Goal: Task Accomplishment & Management: Use online tool/utility

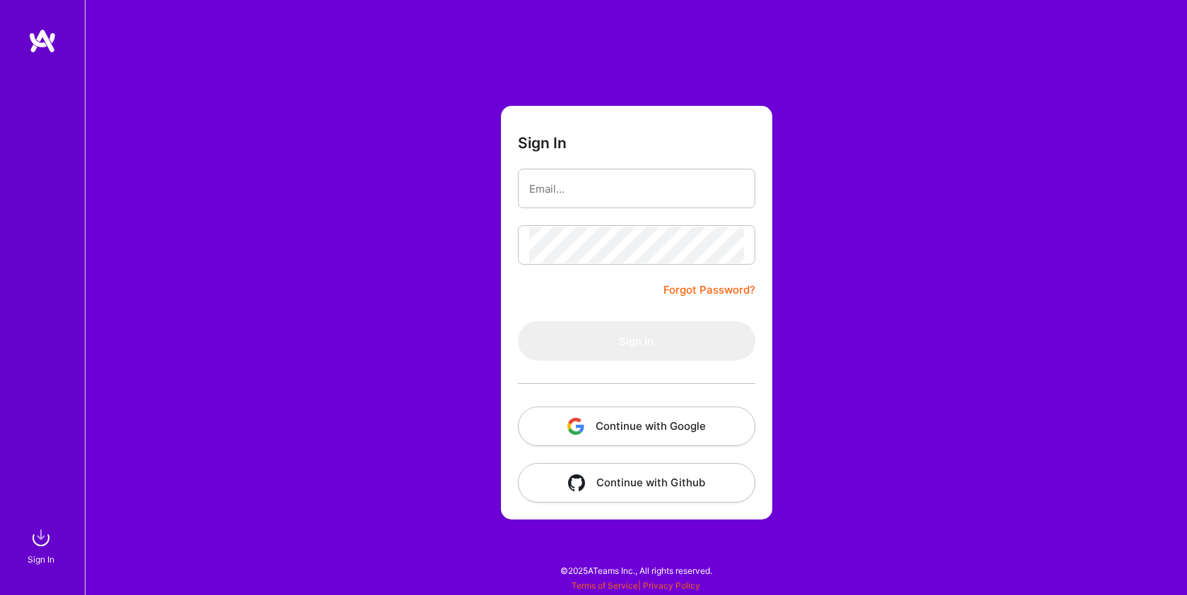
click at [612, 425] on button "Continue with Google" at bounding box center [636, 427] width 237 height 40
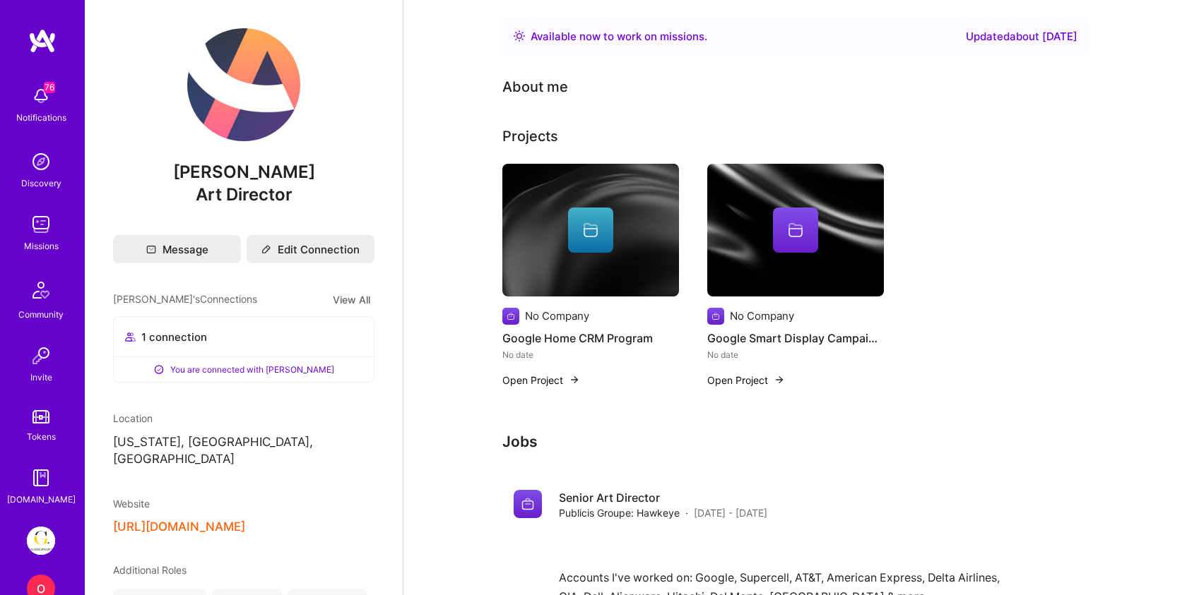
scroll to position [84, 0]
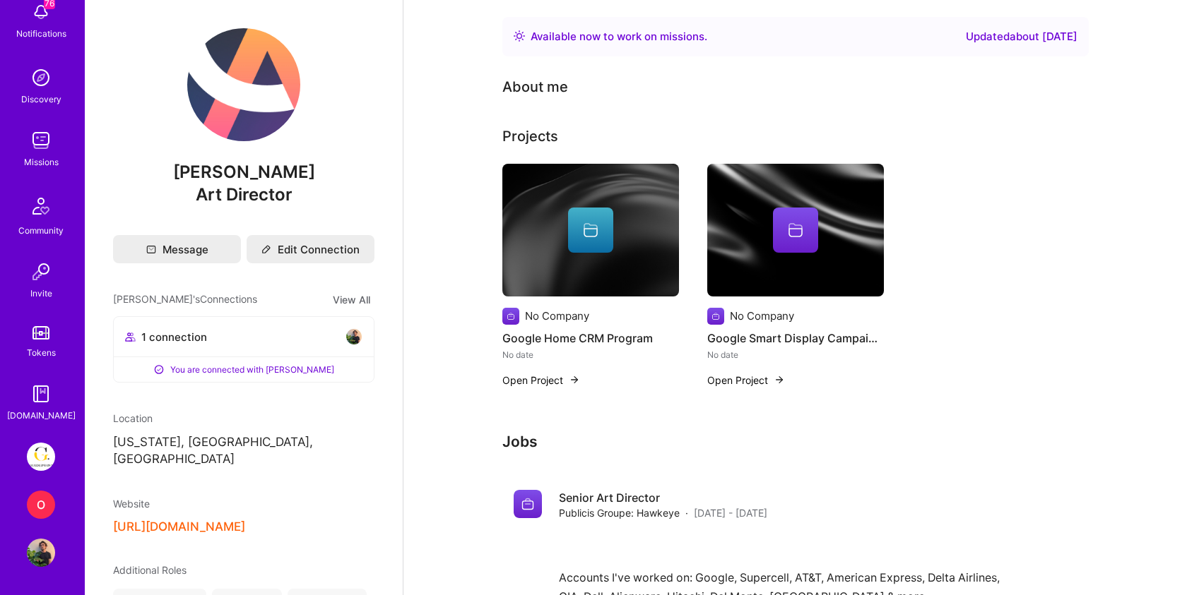
click at [39, 454] on img at bounding box center [41, 457] width 28 height 28
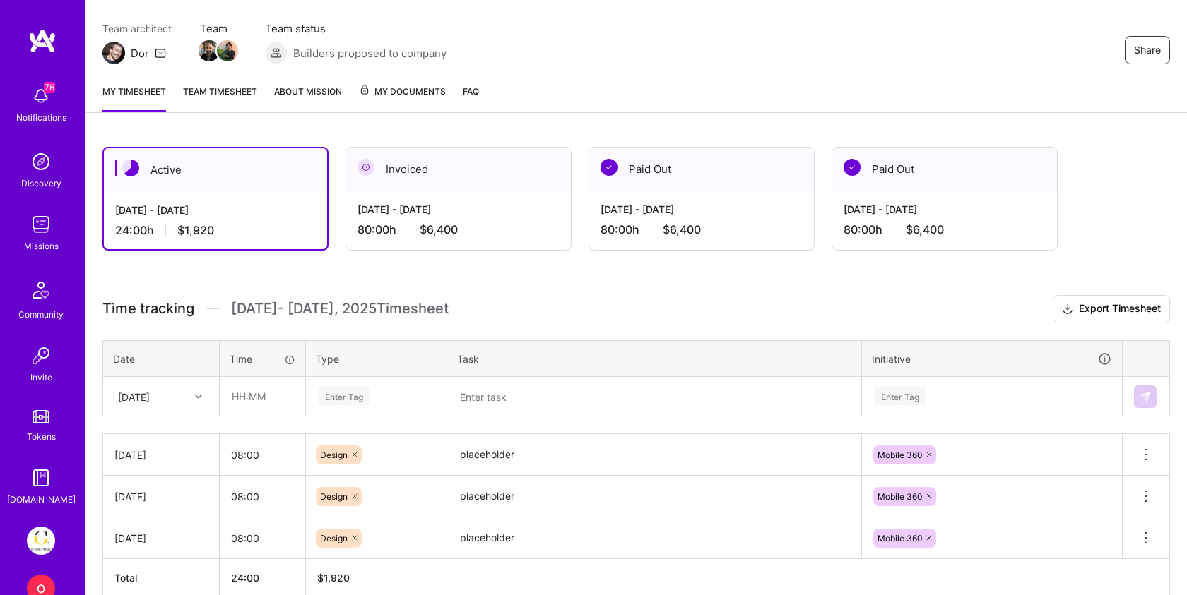
scroll to position [124, 0]
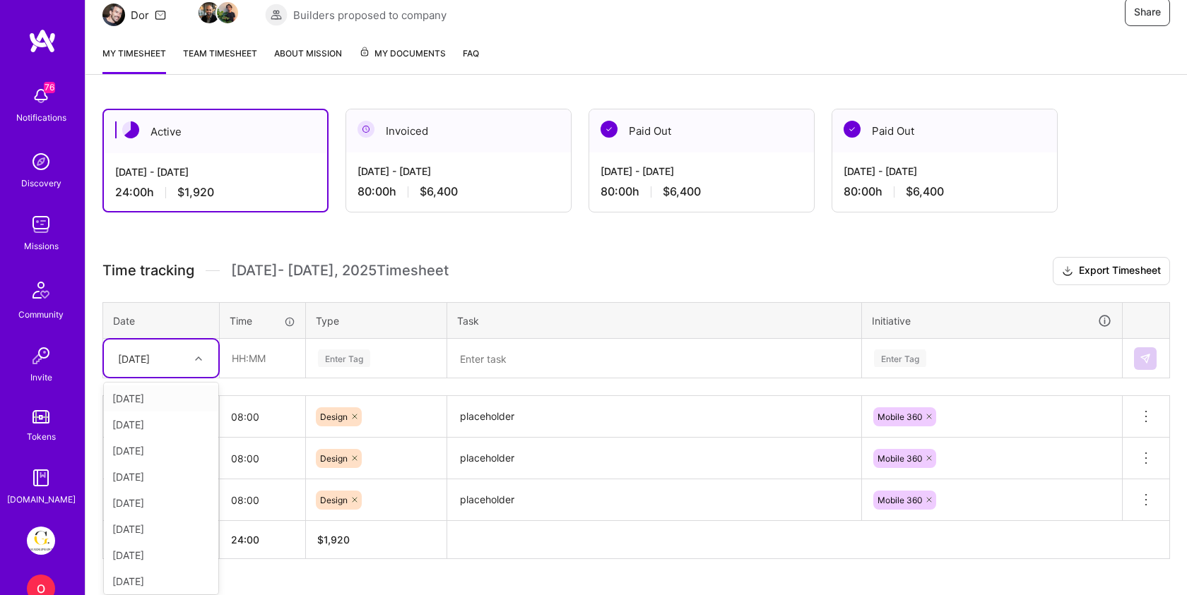
click at [173, 377] on table "Date Time Type Task Initiative option [DATE] focused, 1 of 11. 10 results avail…" at bounding box center [635, 340] width 1067 height 77
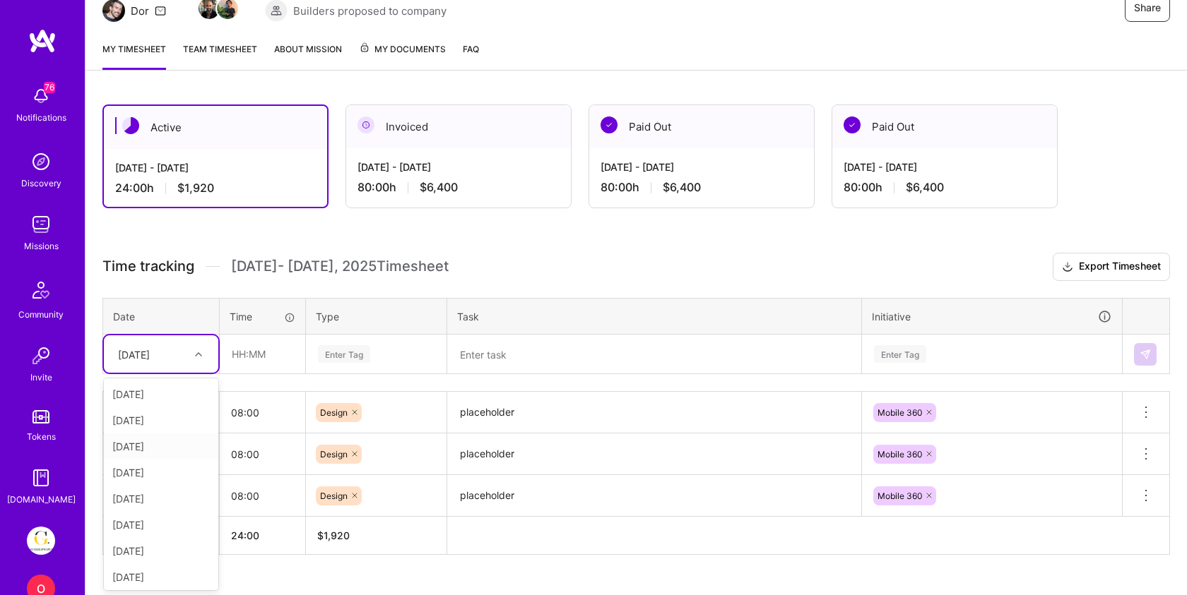
click at [145, 447] on div "[DATE]" at bounding box center [161, 447] width 114 height 26
click at [253, 352] on input "text" at bounding box center [262, 354] width 84 height 37
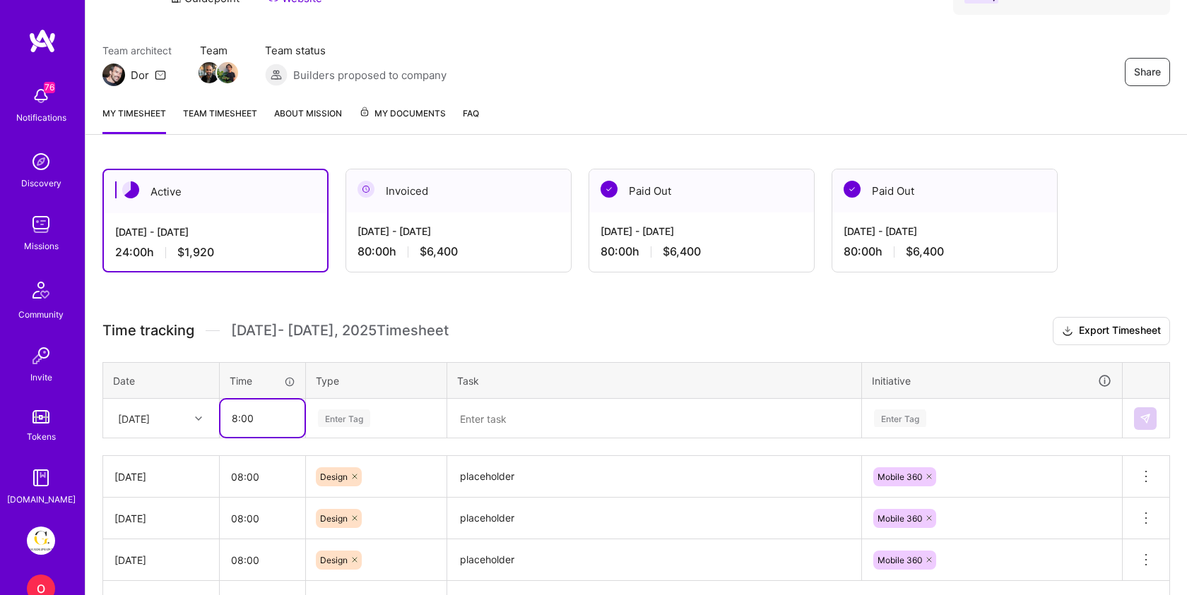
scroll to position [93, 0]
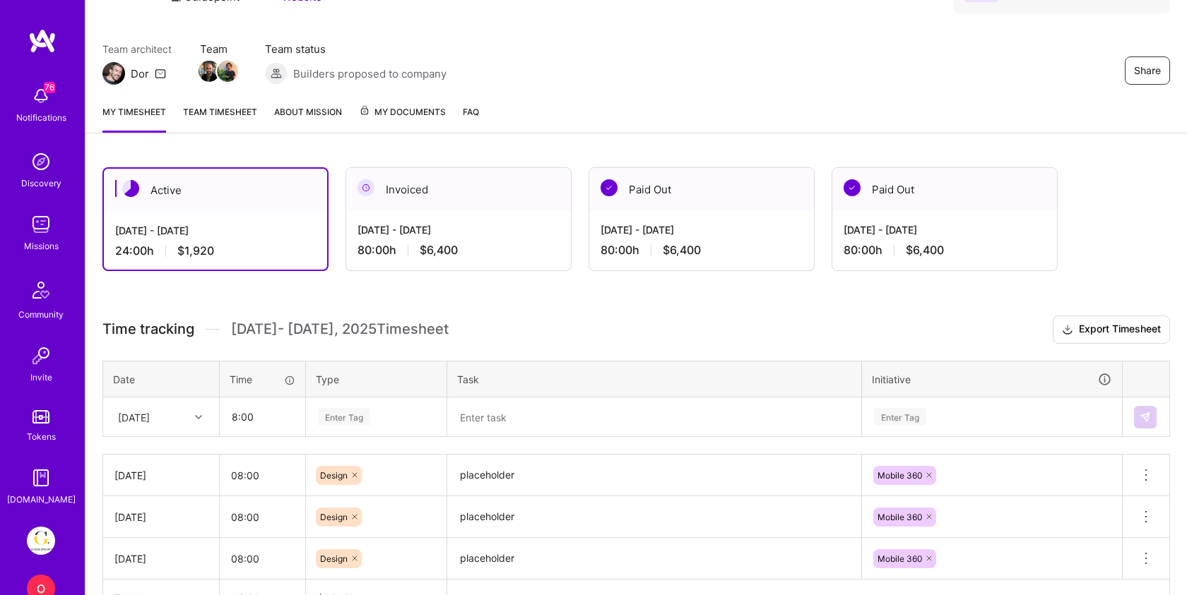
type input "08:00"
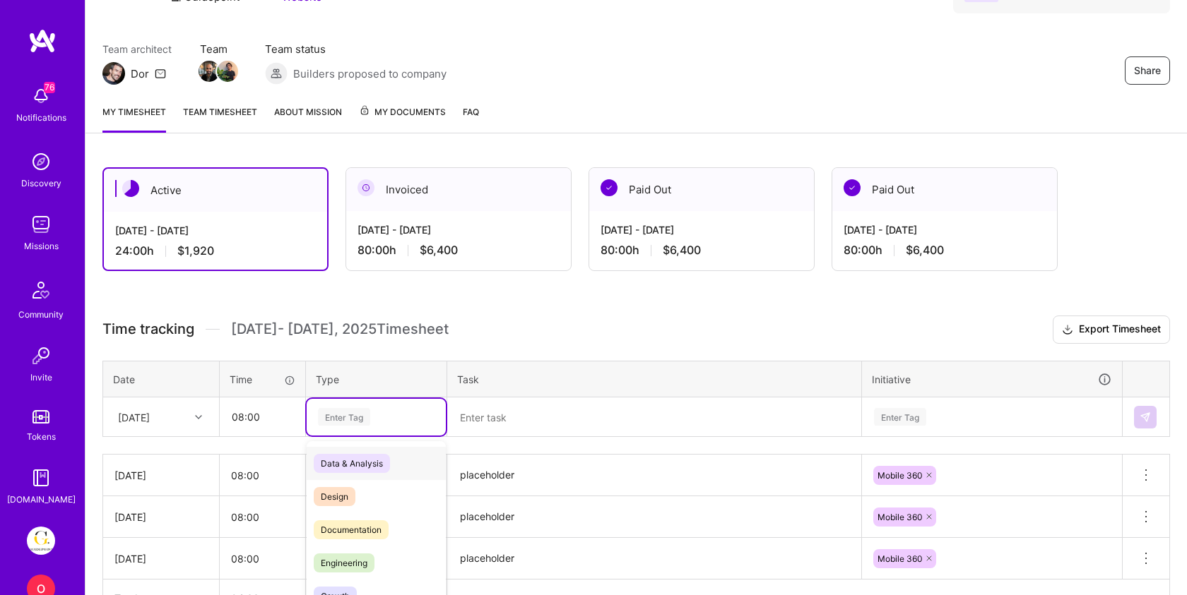
click at [367, 403] on div "option Data & Analysis focused, 0 of 2. 17 results available. Use Up and Down t…" at bounding box center [376, 417] width 139 height 37
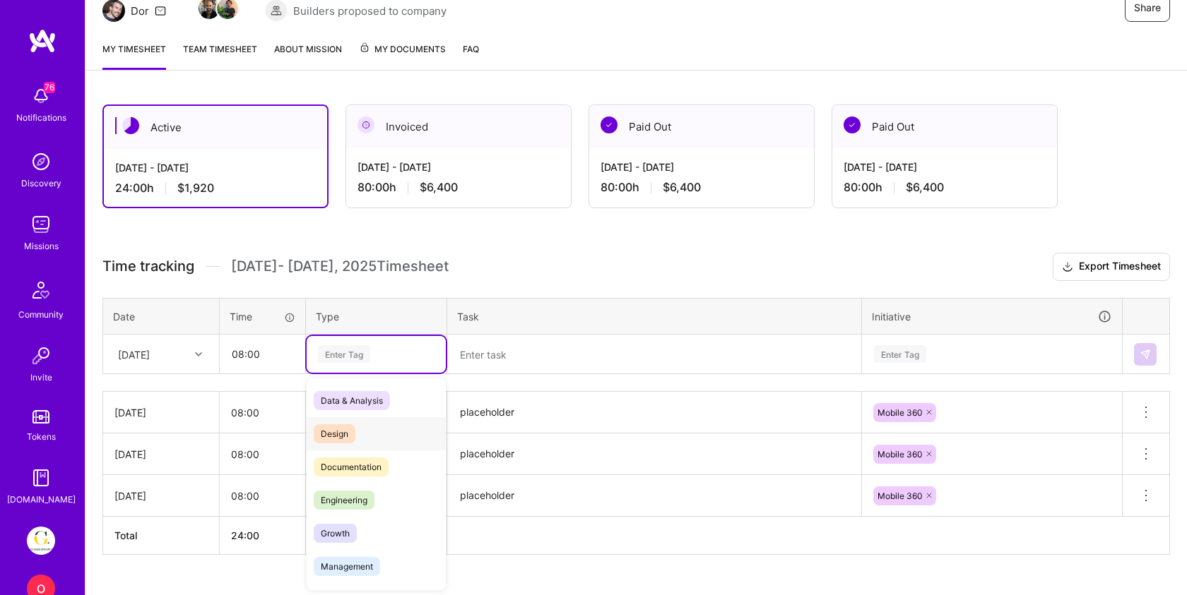
click at [355, 440] on div "Design" at bounding box center [376, 433] width 139 height 33
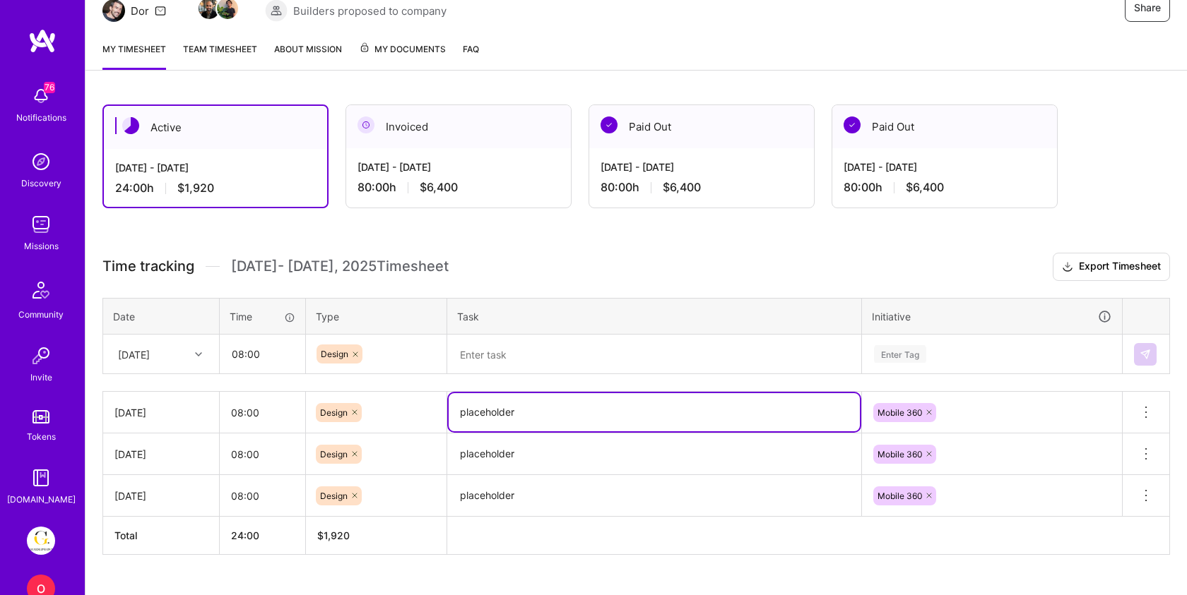
click at [510, 408] on textarea "placeholder" at bounding box center [654, 412] width 411 height 38
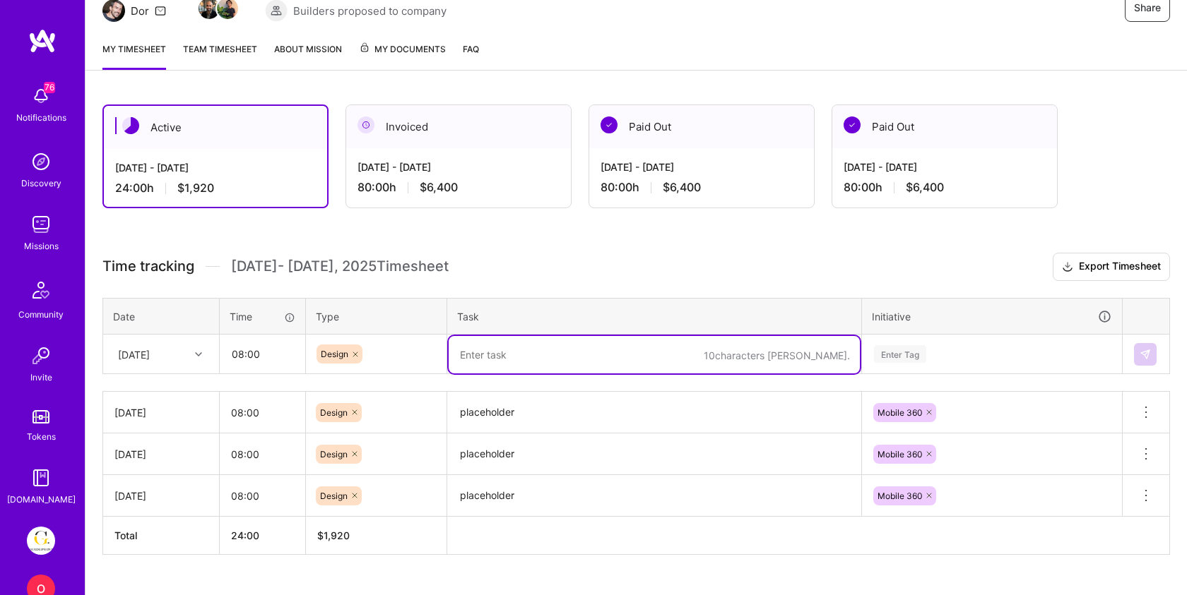
click at [524, 358] on textarea at bounding box center [654, 354] width 411 height 37
paste textarea "placeholder"
type textarea "placeholder"
click at [905, 350] on div "Enter Tag" at bounding box center [992, 354] width 259 height 37
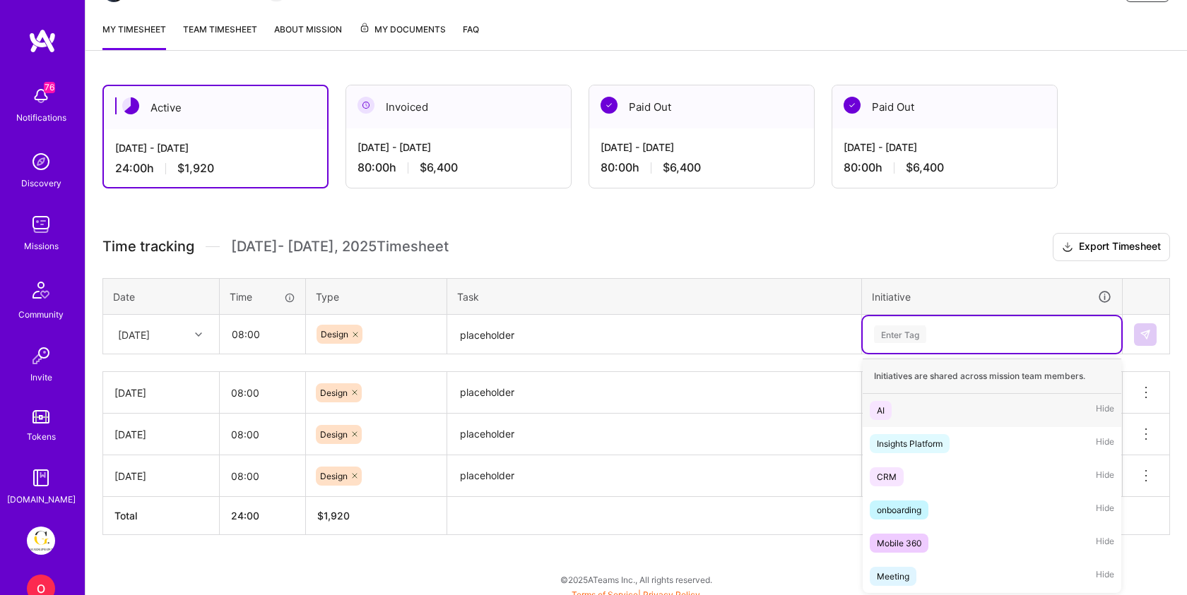
scroll to position [178, 0]
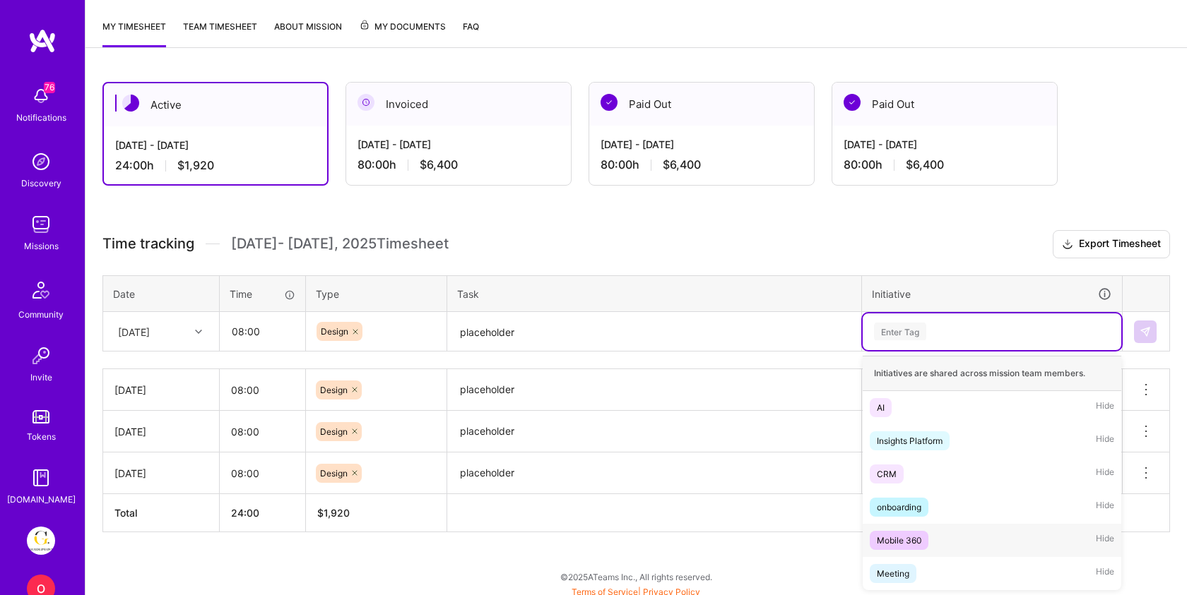
click at [907, 537] on div "Mobile 360" at bounding box center [899, 540] width 45 height 15
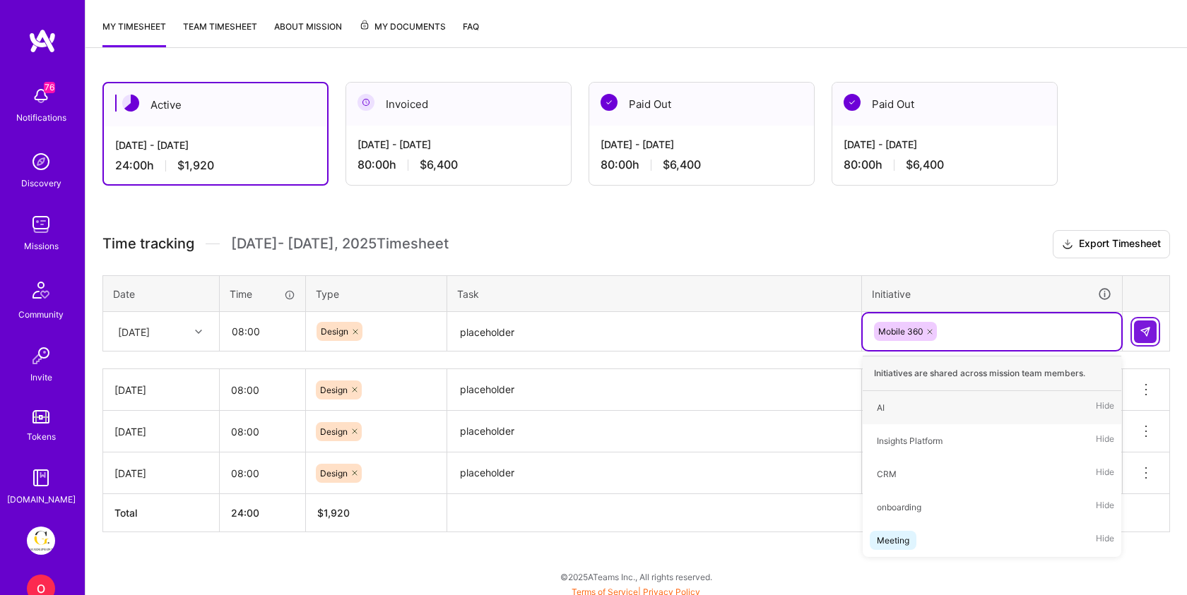
click at [1137, 329] on button at bounding box center [1145, 332] width 23 height 23
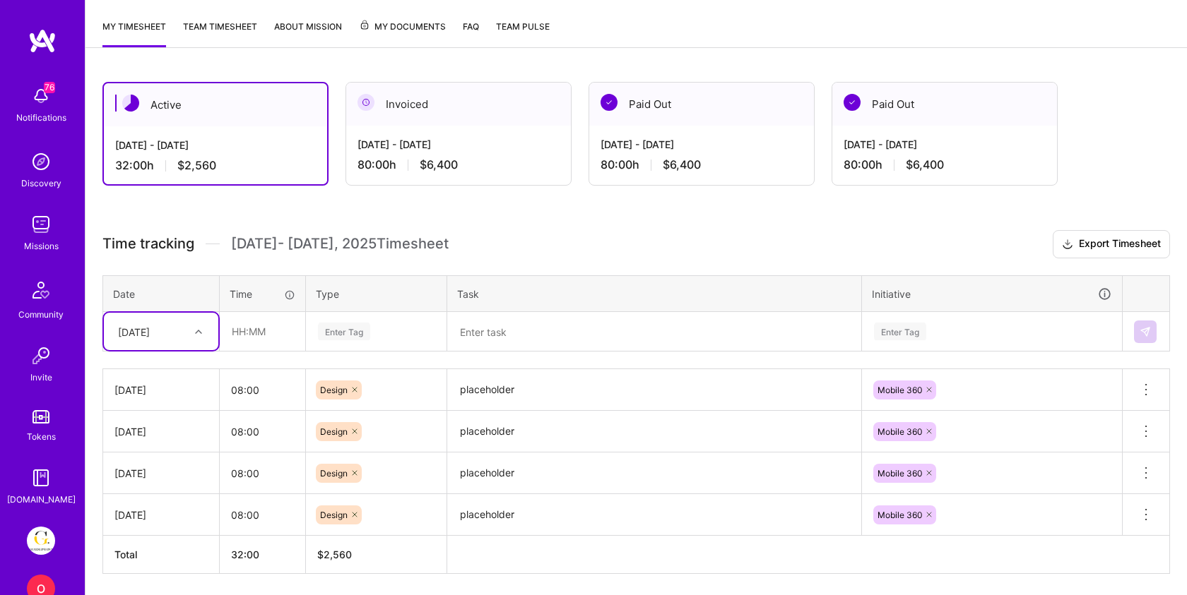
click at [136, 338] on div "[DATE]" at bounding box center [134, 331] width 32 height 15
click at [146, 547] on div "[DATE]" at bounding box center [161, 552] width 114 height 26
click at [262, 316] on input "text" at bounding box center [262, 331] width 84 height 37
type input "08:00"
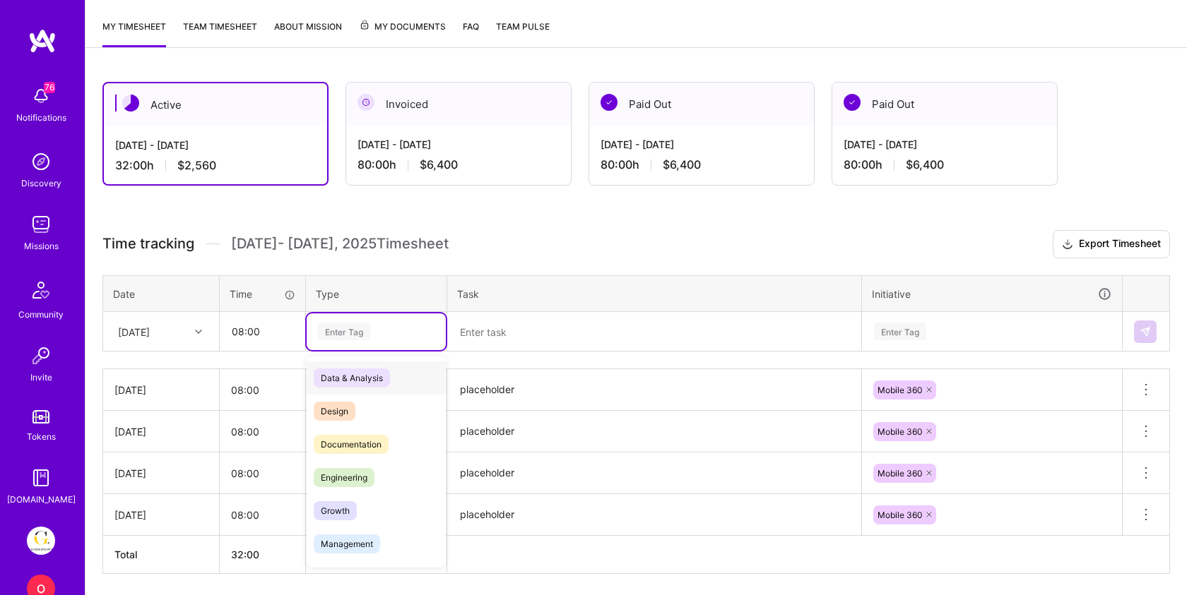
click at [343, 341] on div "Enter Tag" at bounding box center [376, 332] width 139 height 37
click at [350, 397] on div "Design" at bounding box center [376, 411] width 139 height 33
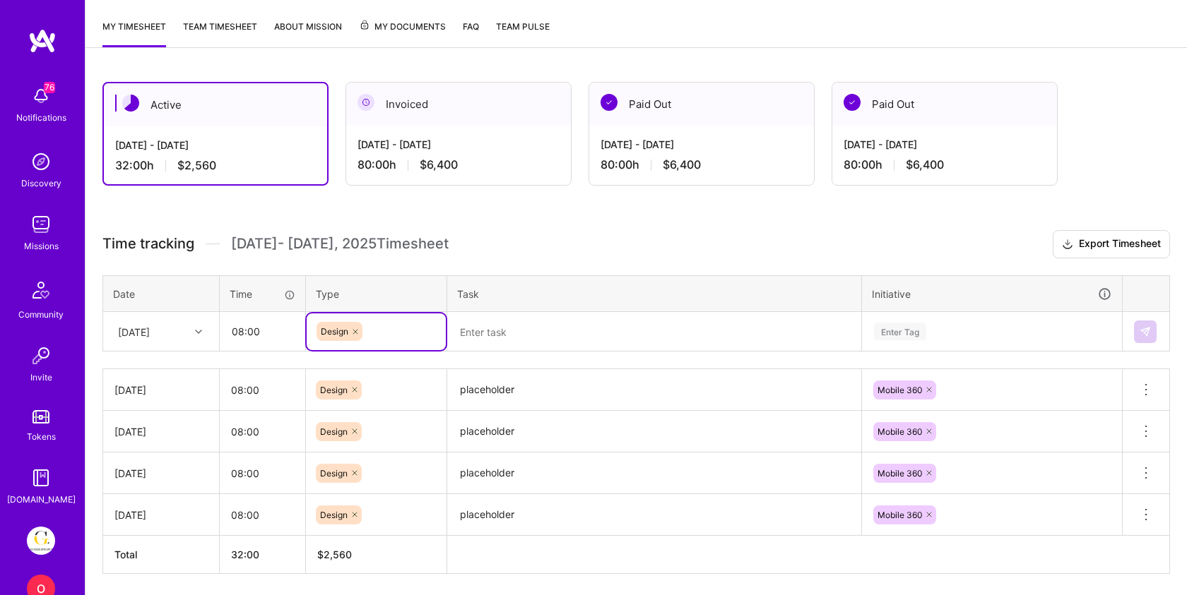
click at [501, 331] on textarea at bounding box center [654, 332] width 411 height 37
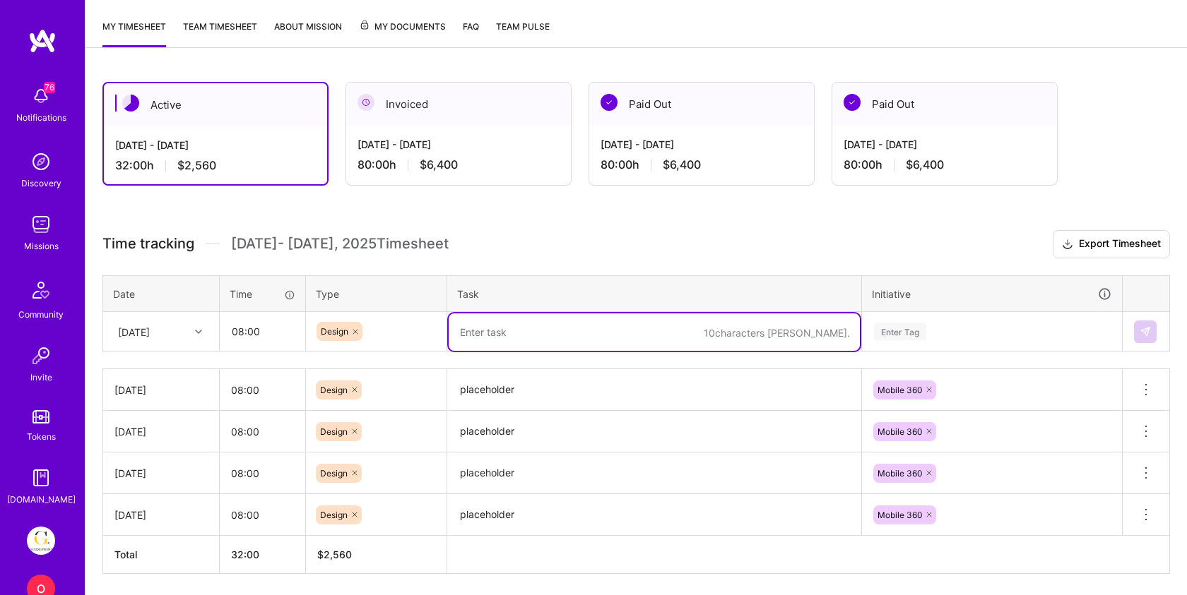
paste textarea "placeholder"
type textarea "placeholder"
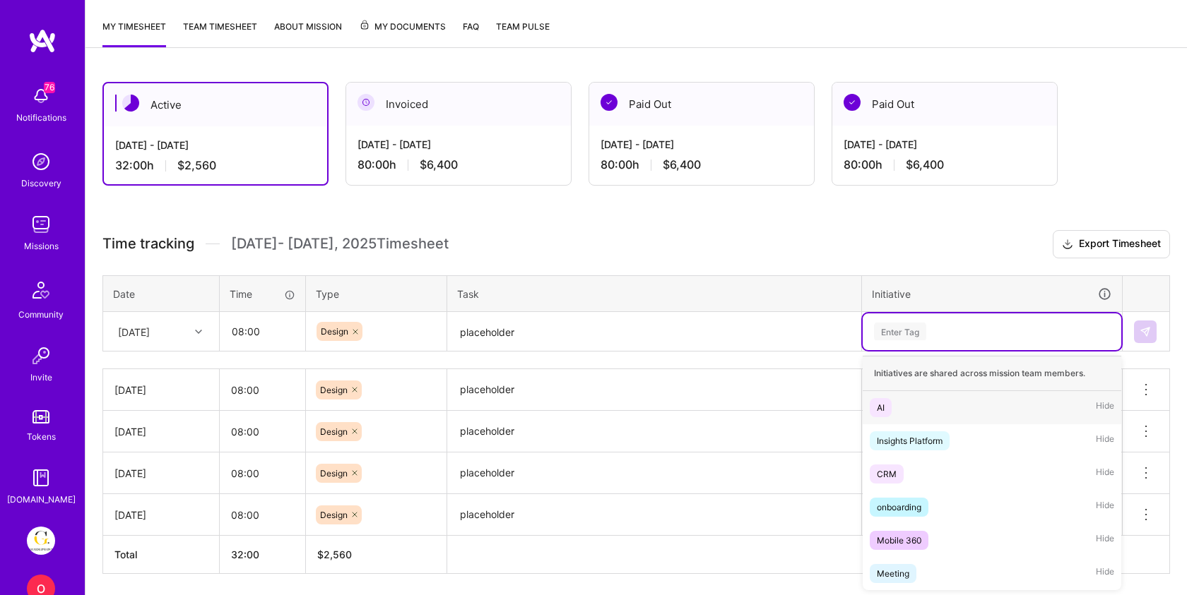
click at [901, 338] on div "Enter Tag" at bounding box center [900, 332] width 52 height 22
click at [903, 535] on div "Mobile 360" at bounding box center [899, 540] width 45 height 15
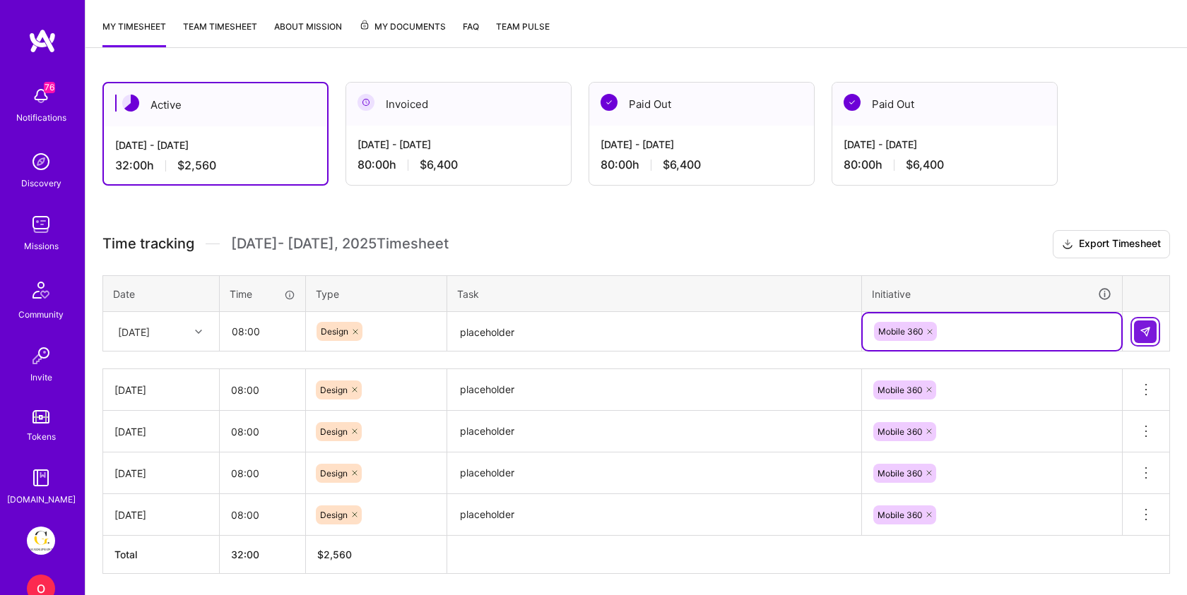
click at [1149, 333] on img at bounding box center [1144, 331] width 11 height 11
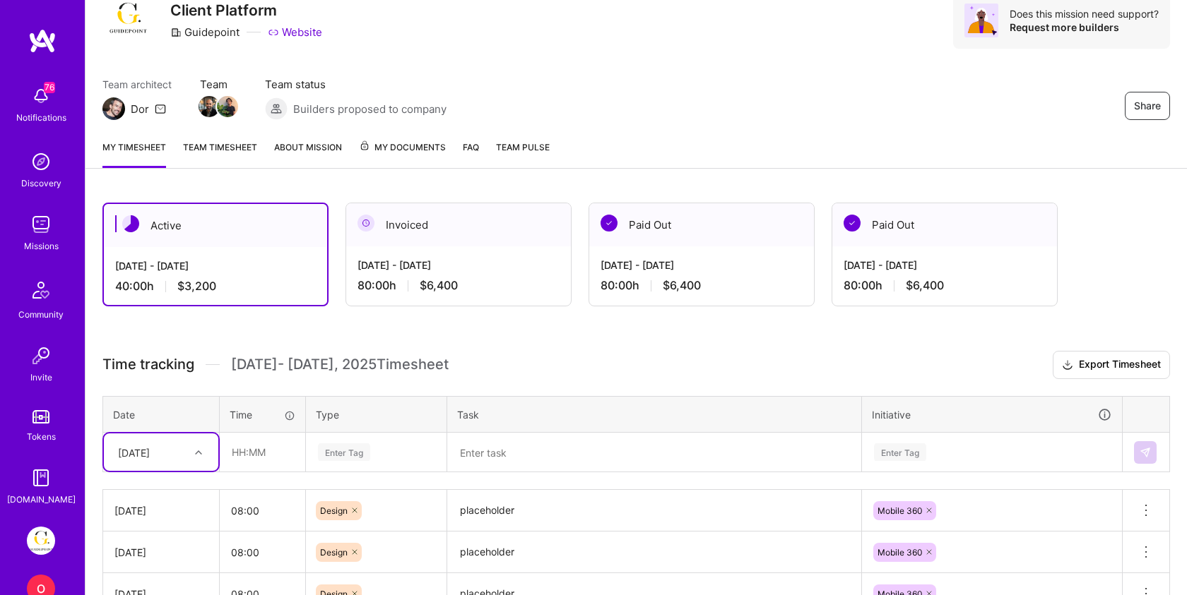
scroll to position [0, 0]
